Goal: Find specific page/section: Find specific page/section

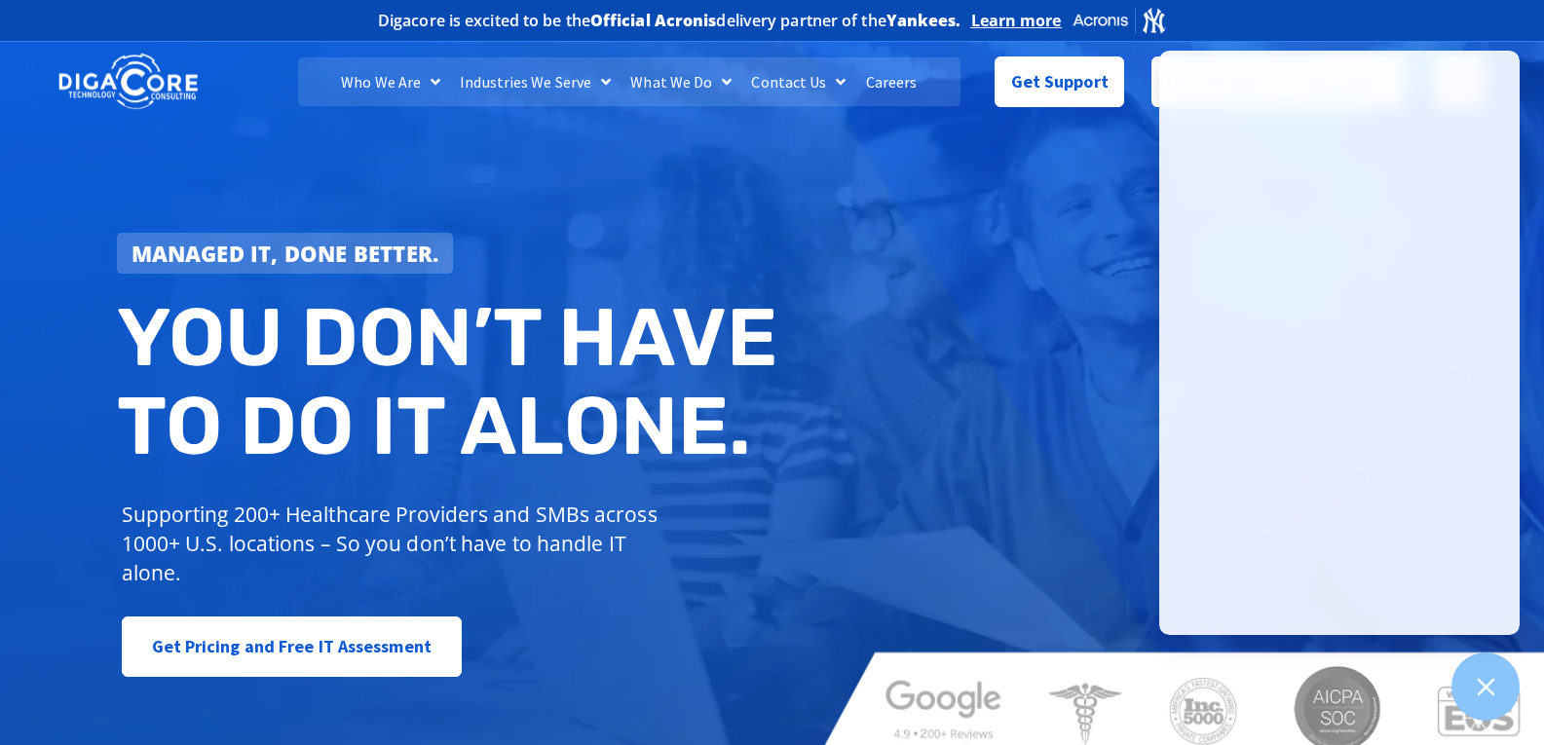
click at [883, 81] on link "Careers" at bounding box center [891, 81] width 71 height 49
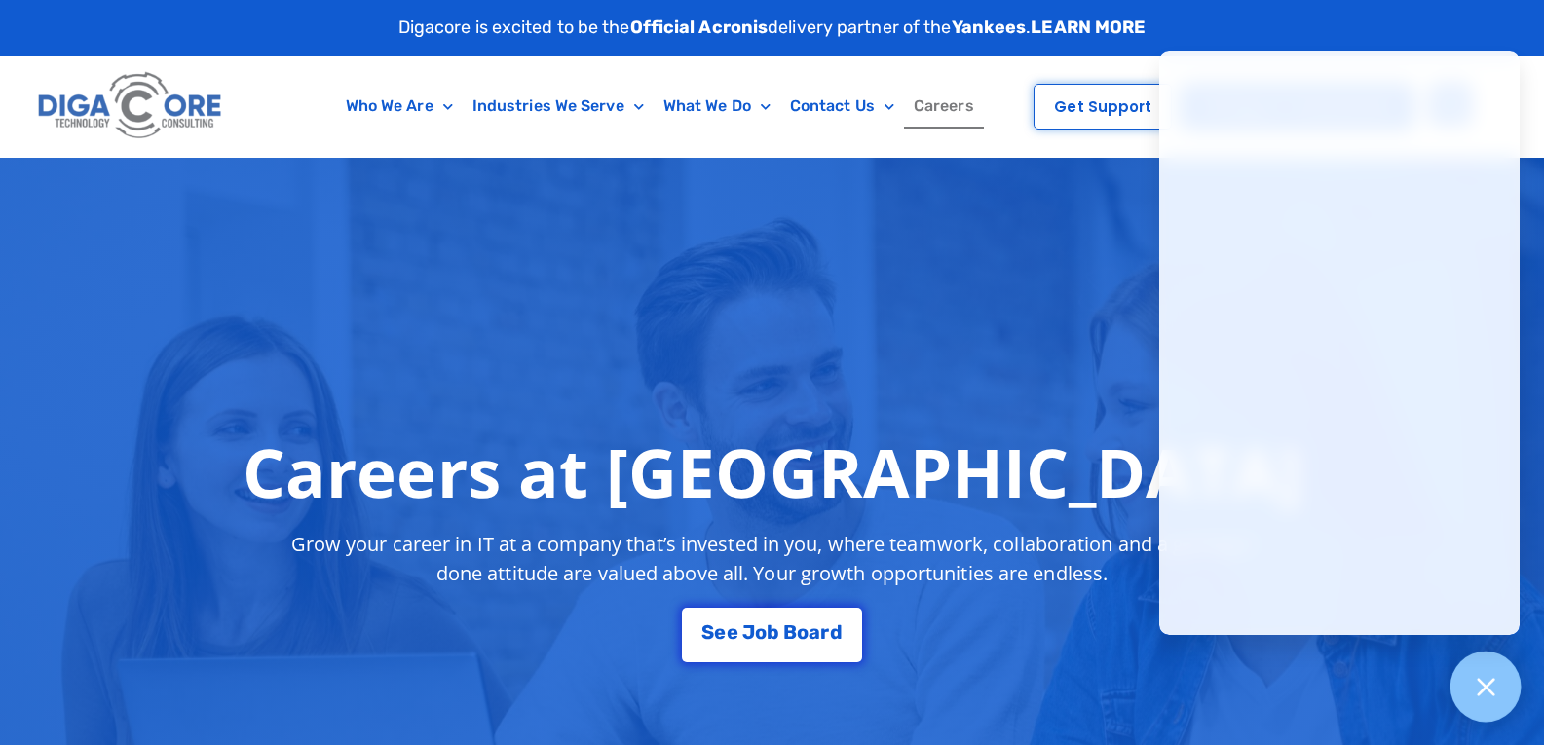
click at [1485, 684] on icon at bounding box center [1485, 686] width 25 height 25
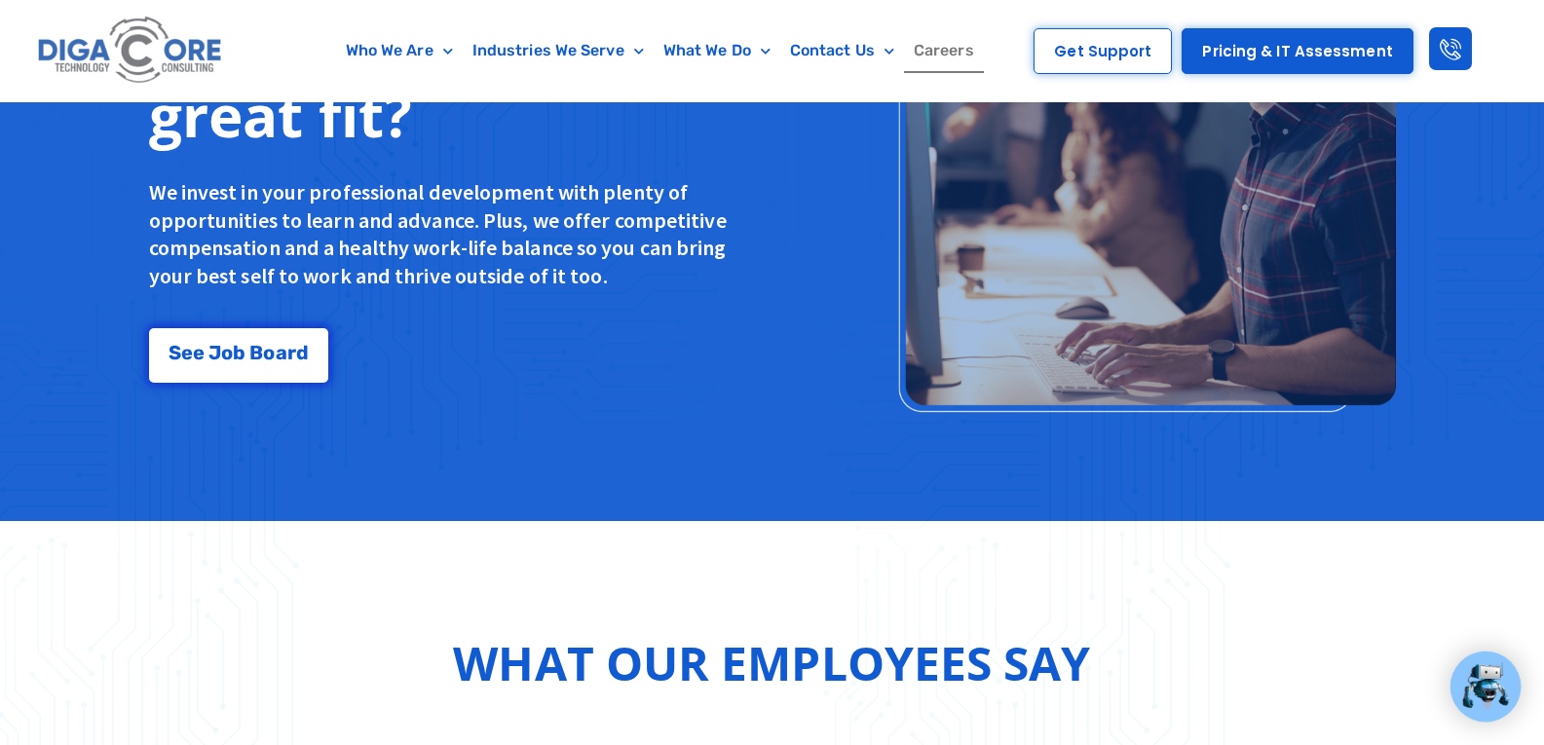
scroll to position [1773, 0]
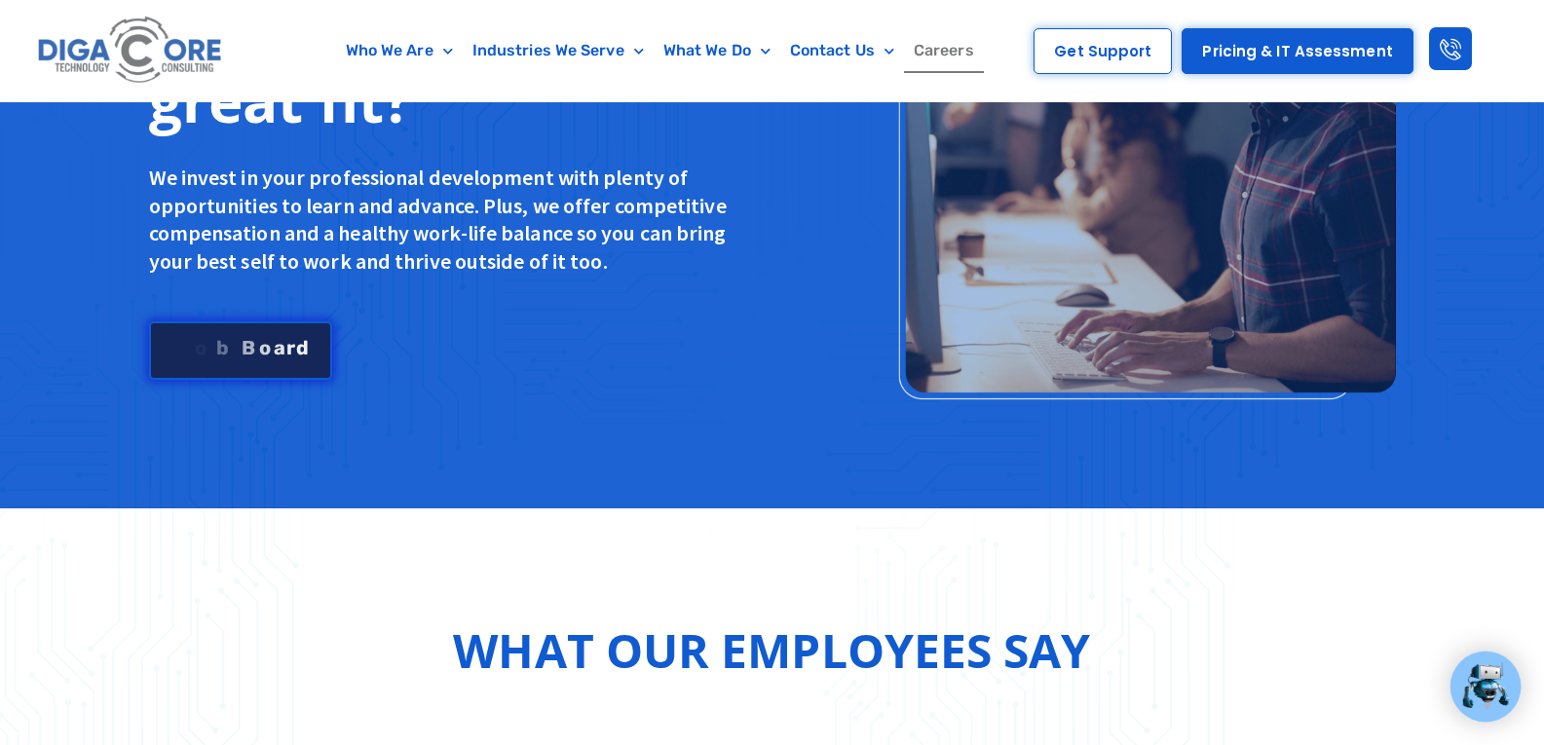
click at [260, 337] on link "S e e J [PERSON_NAME]" at bounding box center [240, 350] width 183 height 58
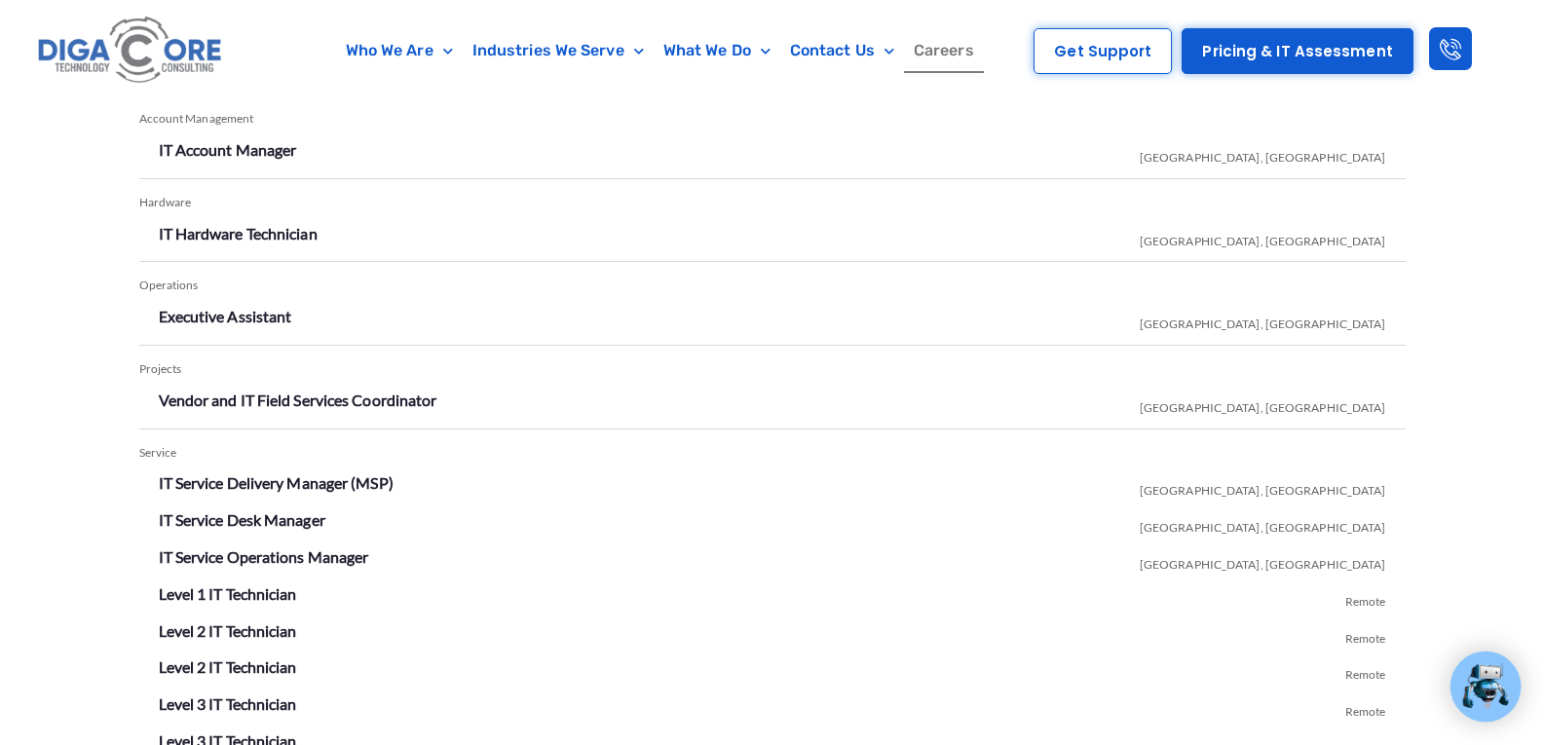
scroll to position [3414, 0]
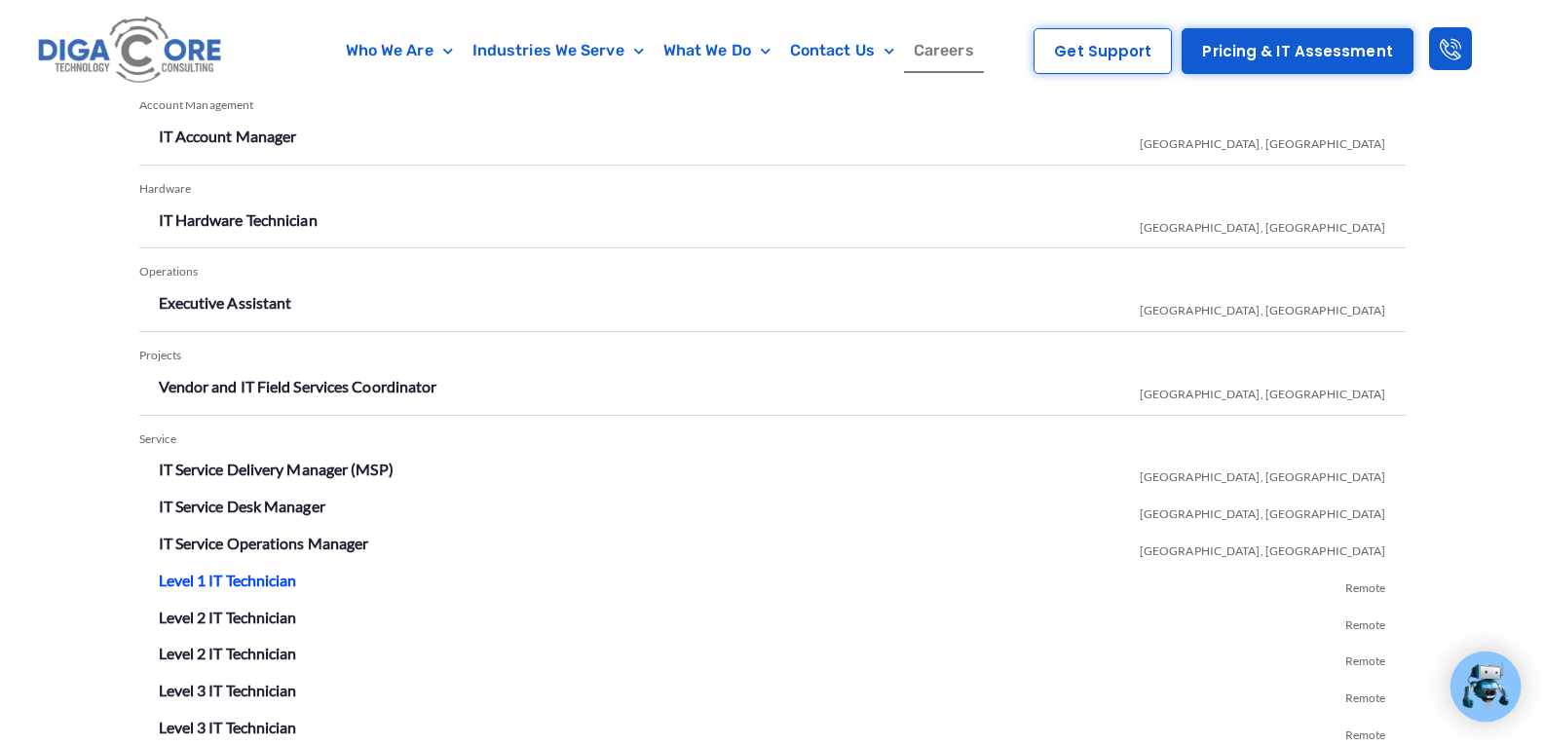
click at [272, 578] on link "Level 1 IT Technician" at bounding box center [228, 580] width 138 height 19
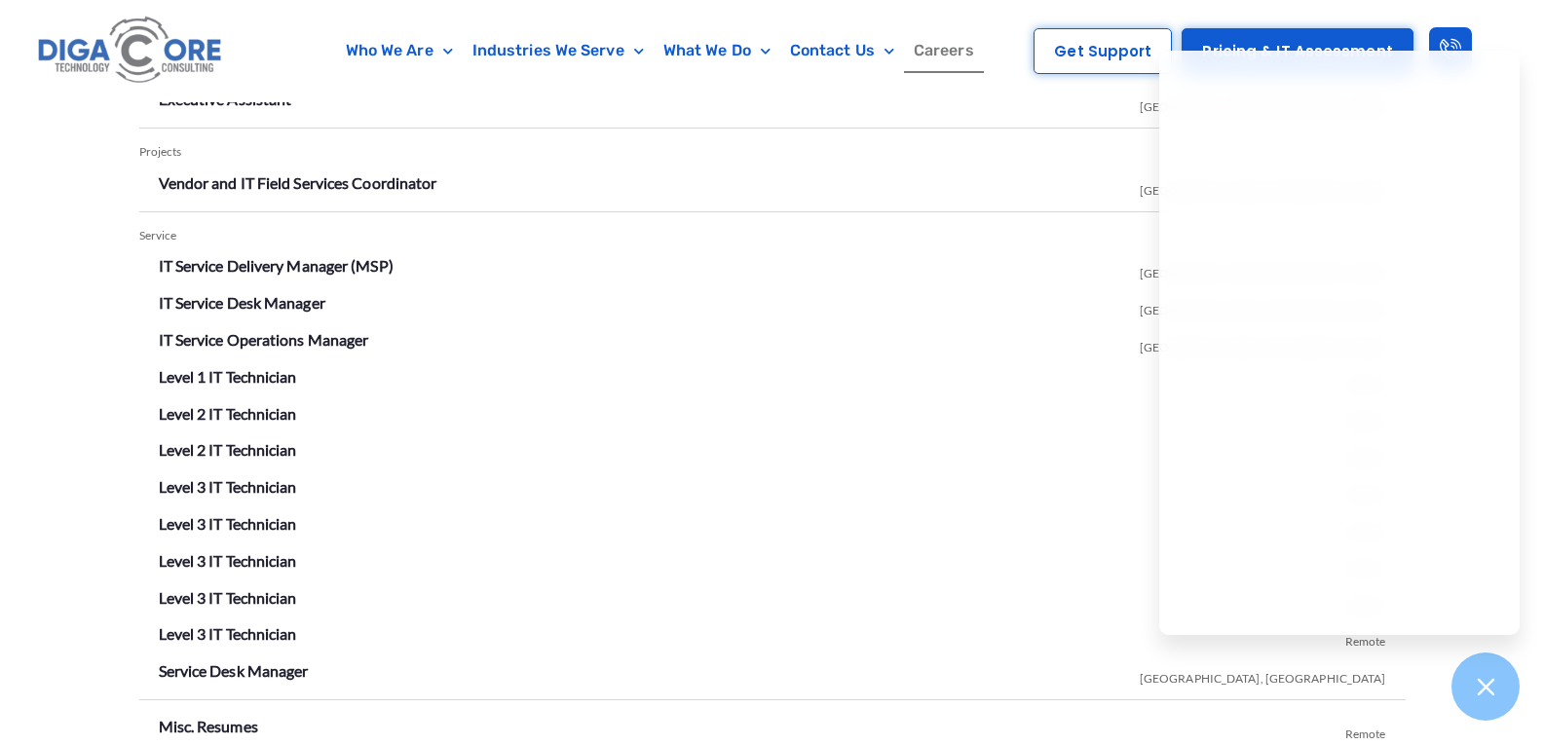
scroll to position [3629, 0]
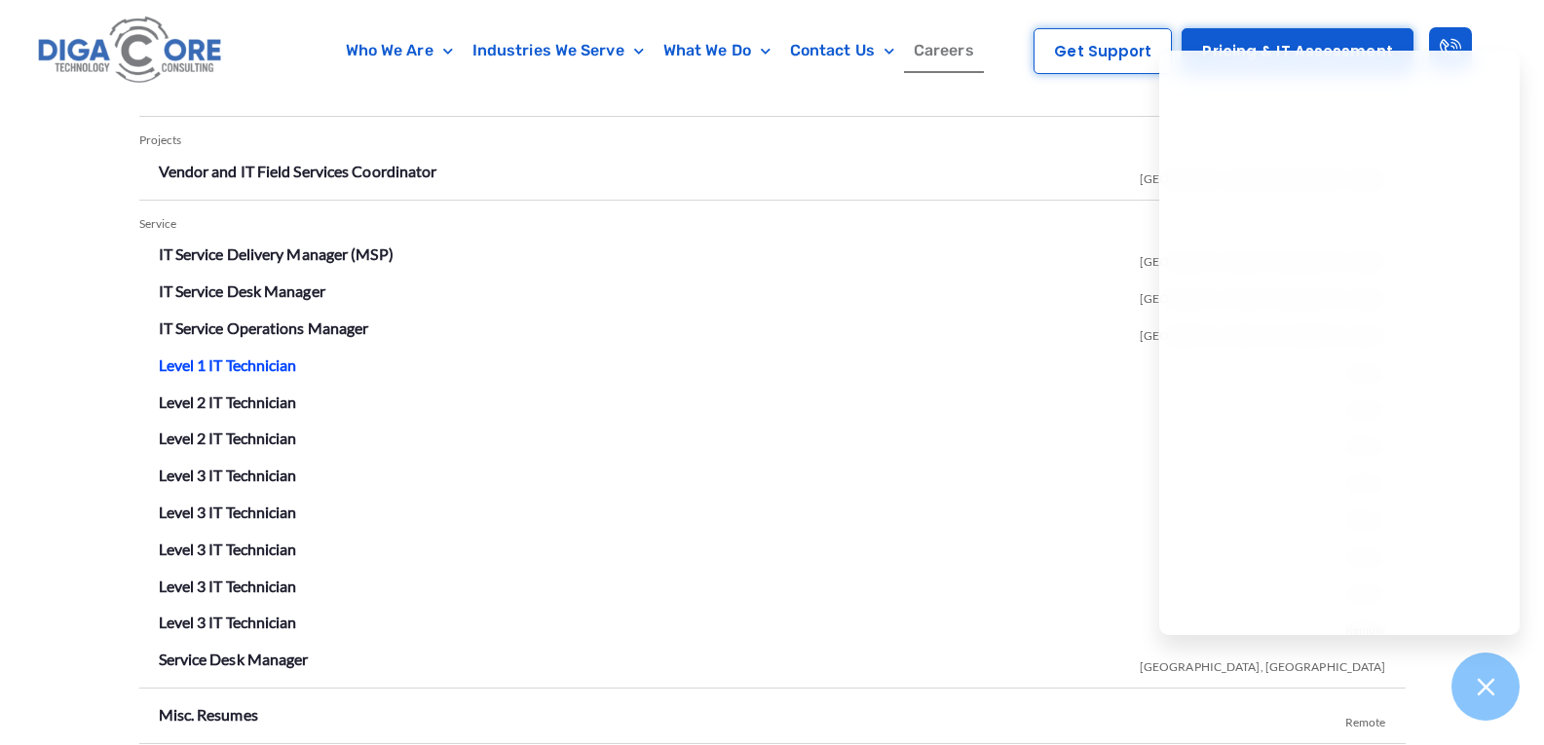
click at [213, 366] on link "Level 1 IT Technician" at bounding box center [228, 364] width 138 height 19
